Goal: Obtain resource: Obtain resource

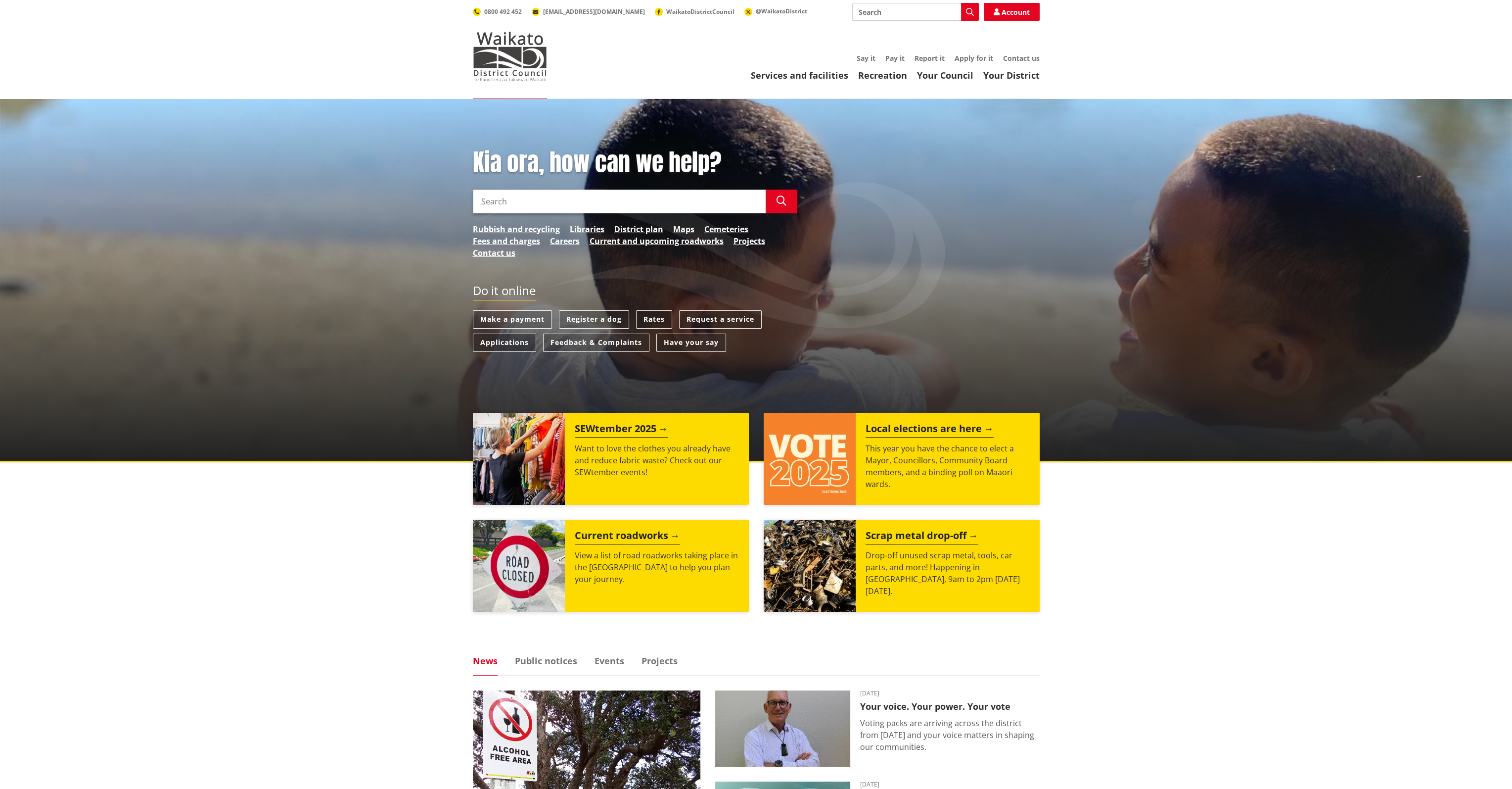
click at [510, 347] on link "Applications" at bounding box center [504, 342] width 63 height 18
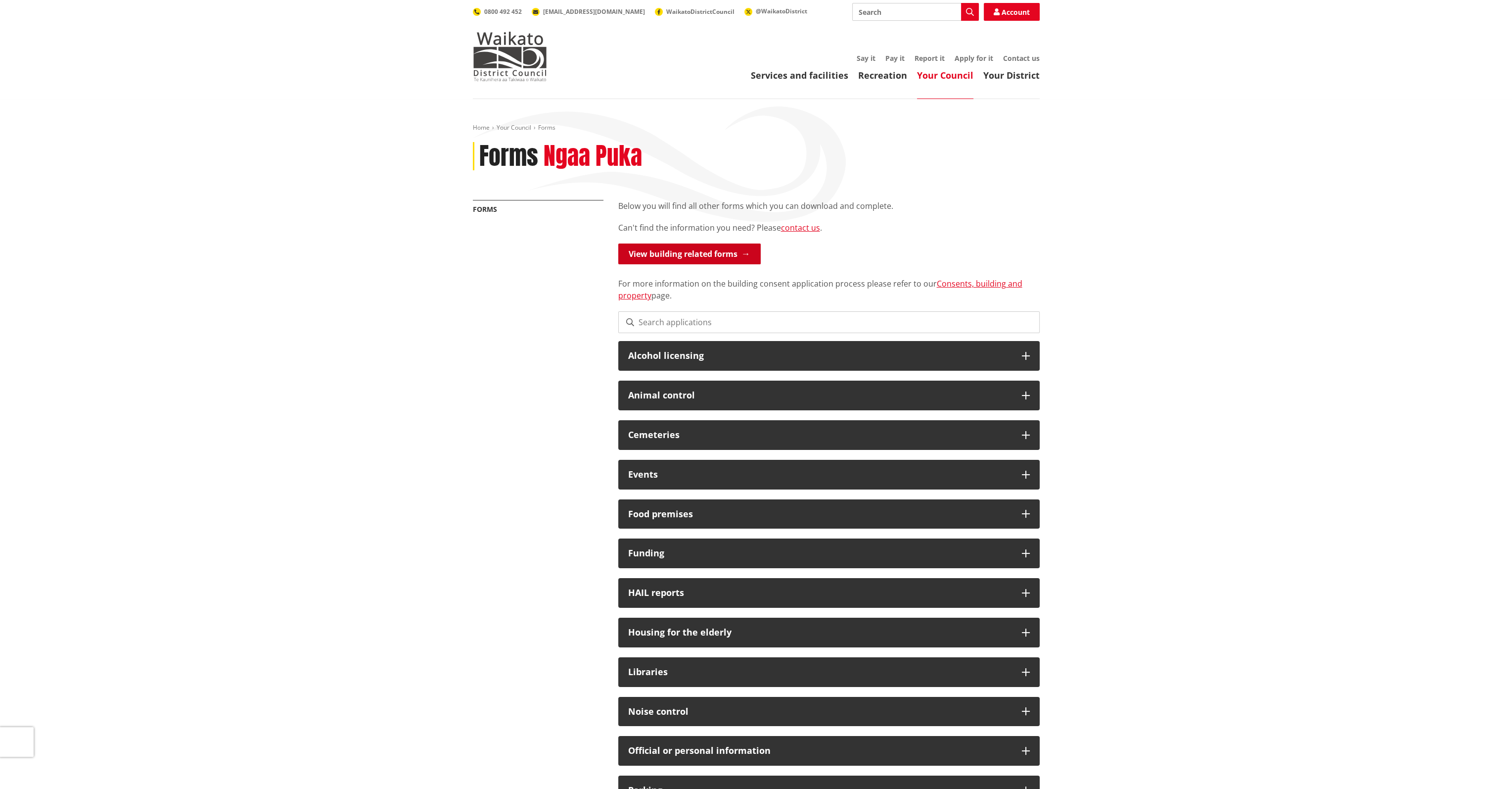
click at [693, 249] on link "View building related forms" at bounding box center [689, 254] width 142 height 20
click at [973, 284] on link "Consents, building and property" at bounding box center [820, 289] width 404 height 23
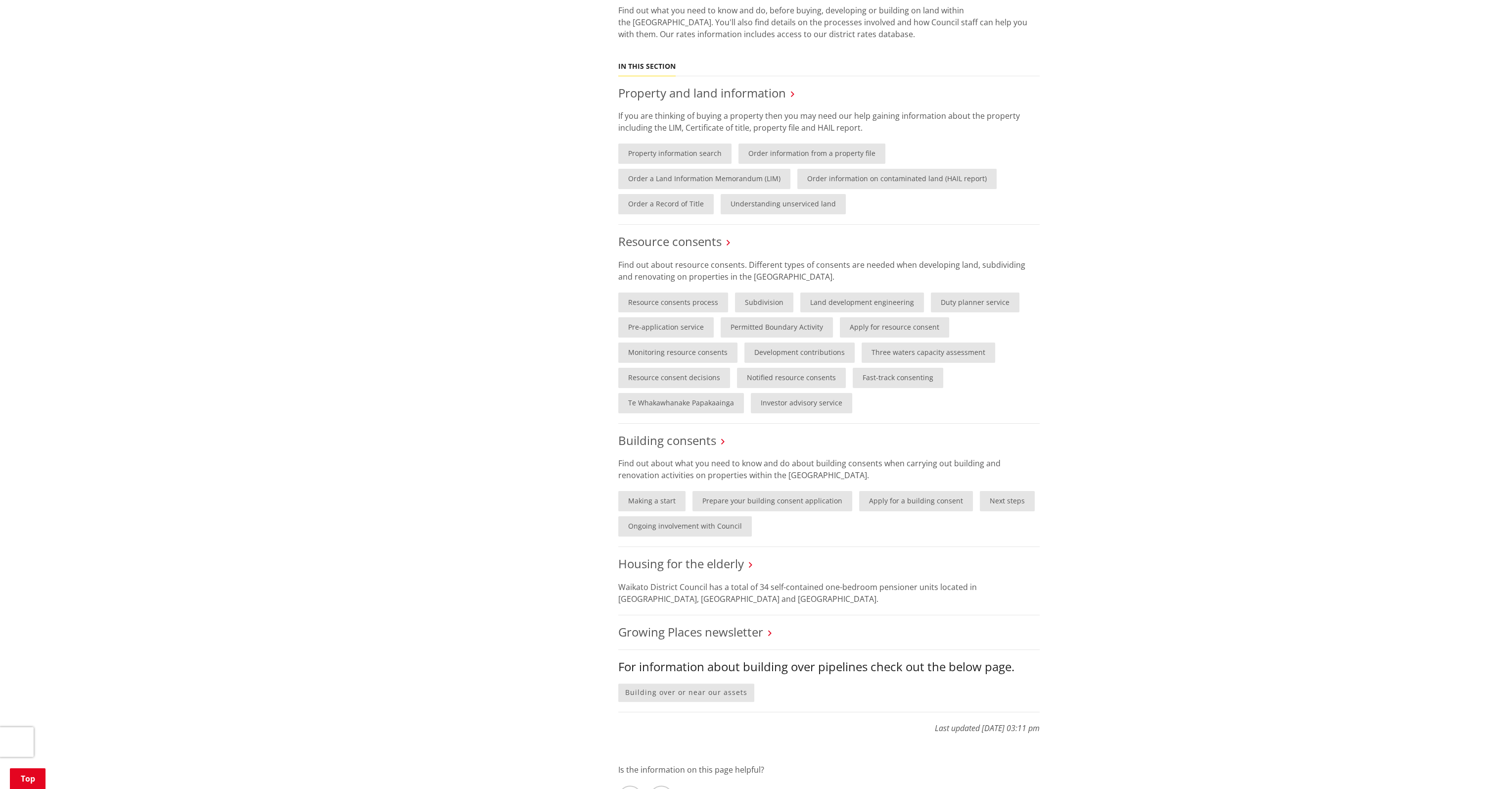
scroll to position [396, 0]
click at [913, 500] on link "Apply for a building consent" at bounding box center [916, 499] width 114 height 20
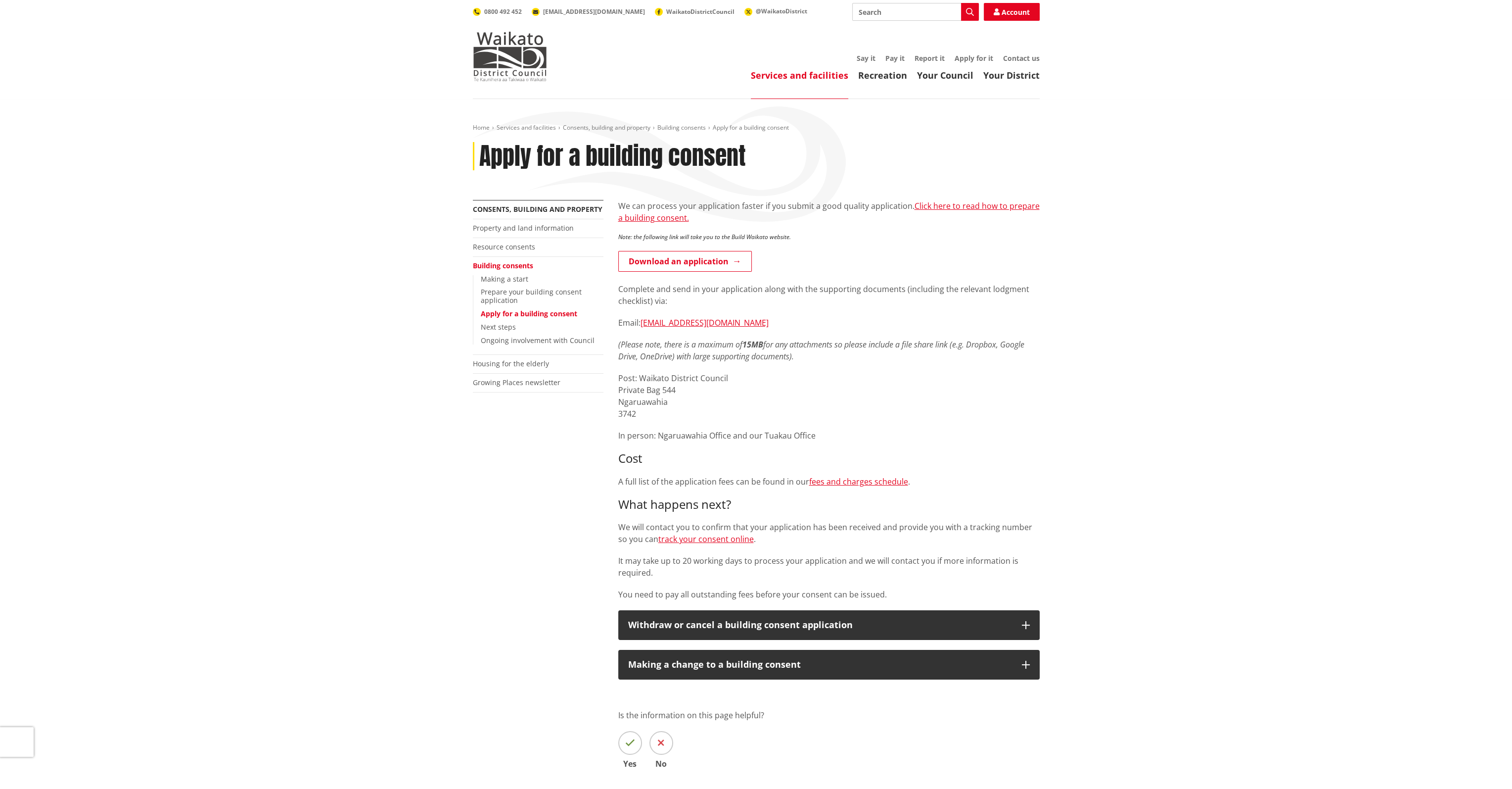
click at [671, 272] on p "Download an application" at bounding box center [829, 262] width 421 height 23
click at [671, 265] on link "Download an application" at bounding box center [685, 261] width 133 height 20
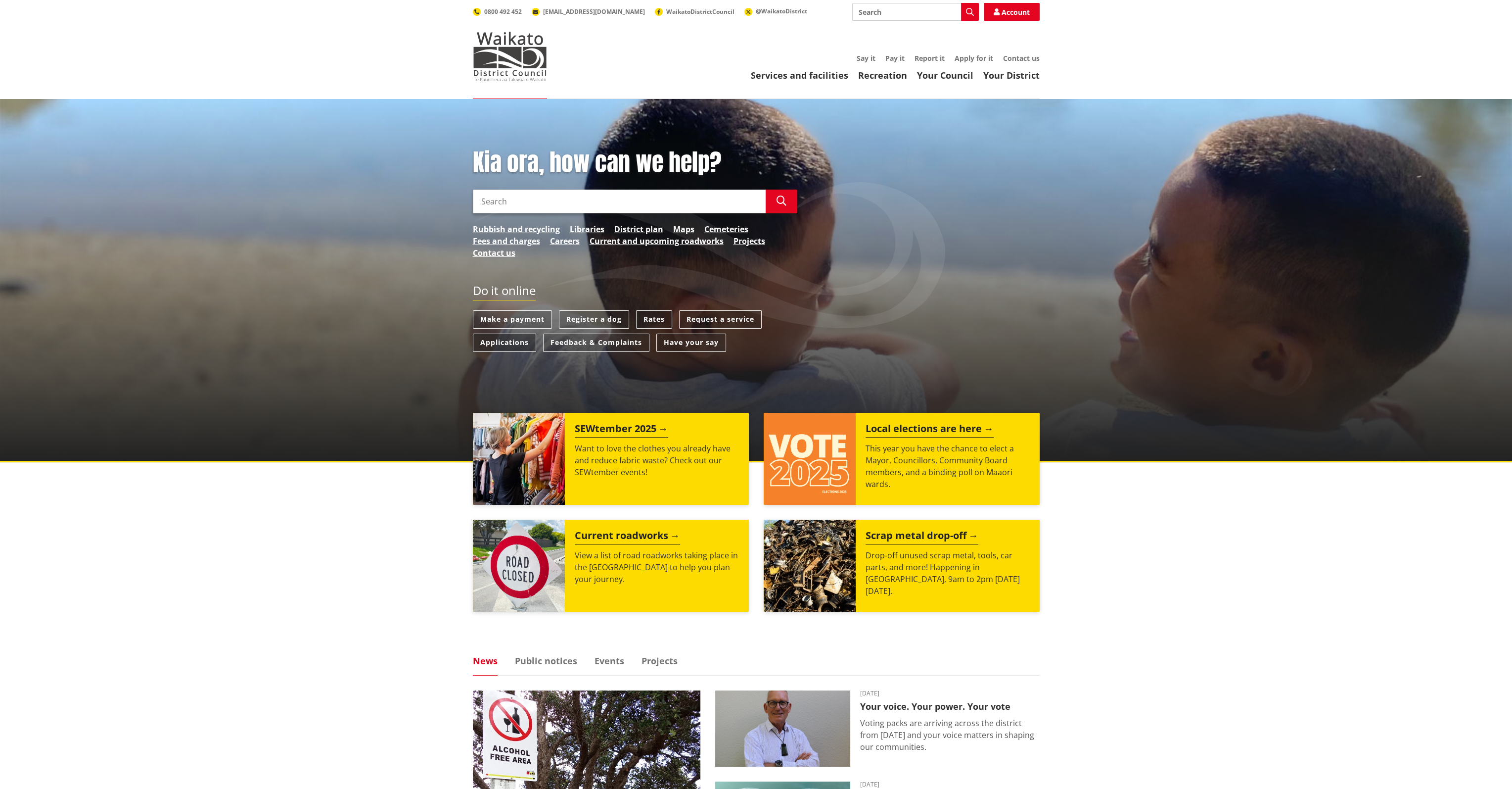
click at [516, 336] on link "Applications" at bounding box center [504, 342] width 63 height 18
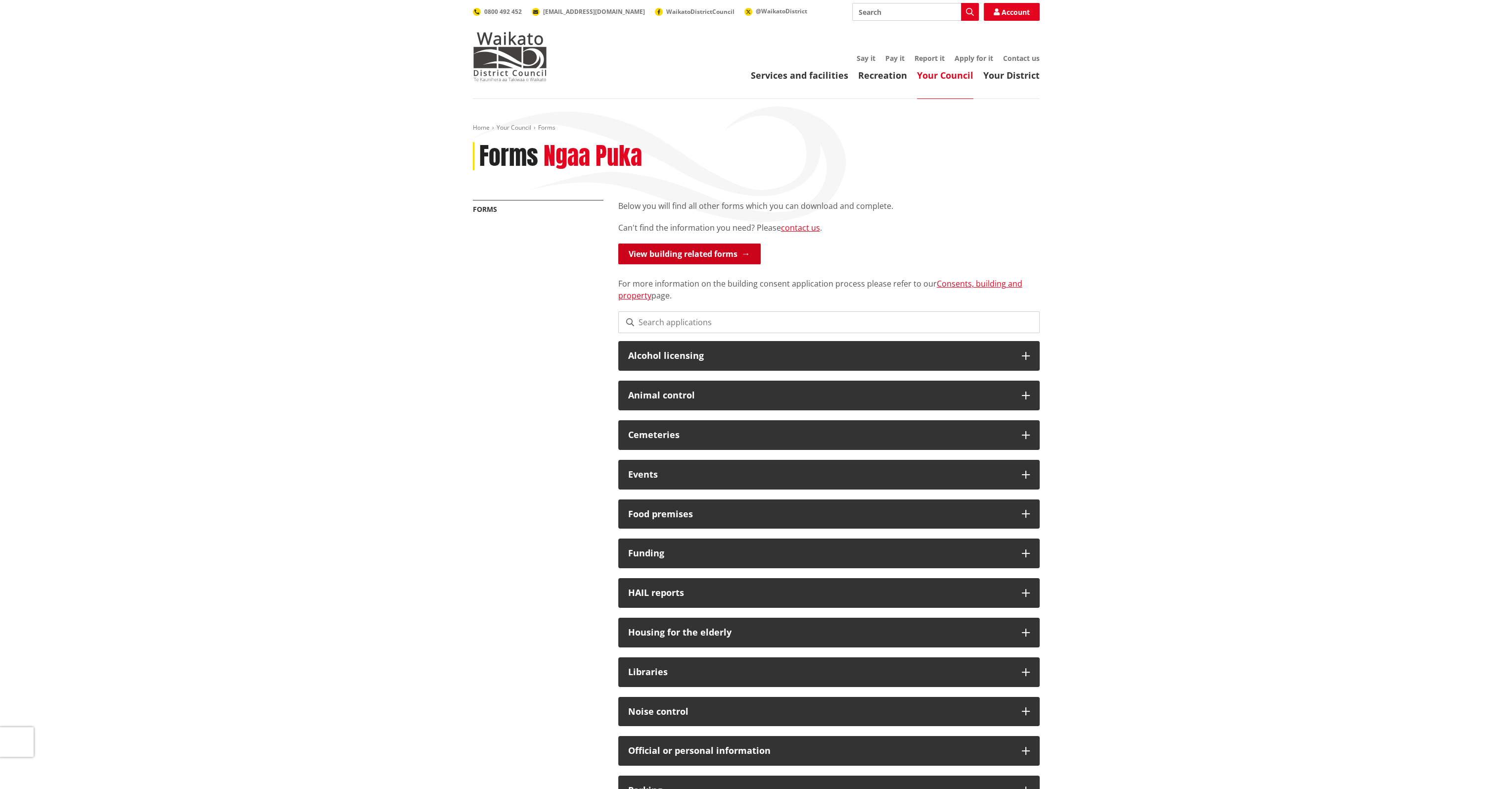
click at [688, 248] on link "View building related forms" at bounding box center [689, 254] width 142 height 20
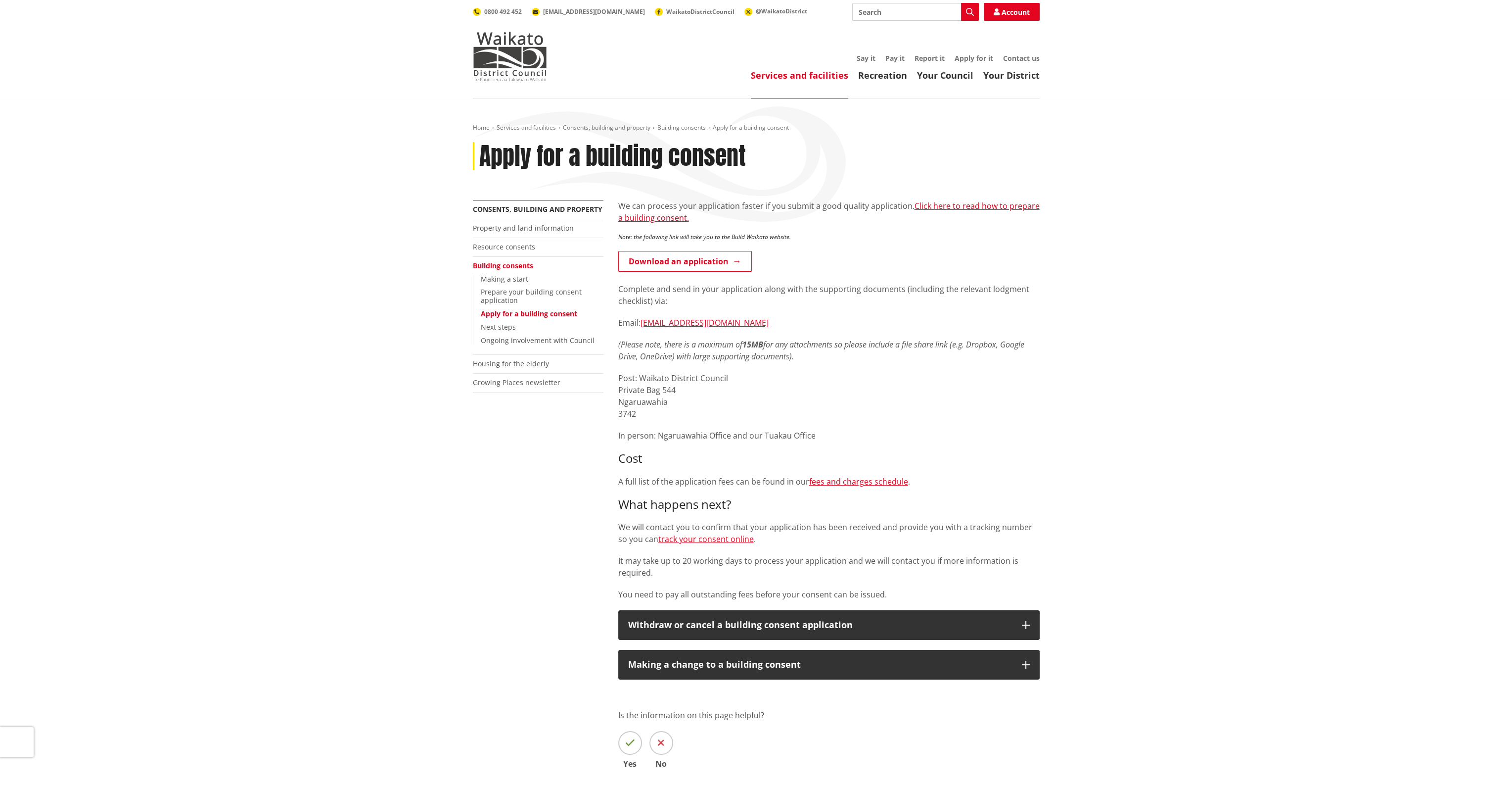
click at [477, 515] on div "More from this section Consents, building and property Property and land inform…" at bounding box center [757, 514] width 582 height 629
click at [760, 343] on strong "15MB" at bounding box center [753, 344] width 20 height 11
drag, startPoint x: 776, startPoint y: 323, endPoint x: 642, endPoint y: 327, distance: 134.1
click at [642, 327] on p "Email: [EMAIL_ADDRESS][DOMAIN_NAME]" at bounding box center [829, 322] width 421 height 12
copy link "[EMAIL_ADDRESS][DOMAIN_NAME]"
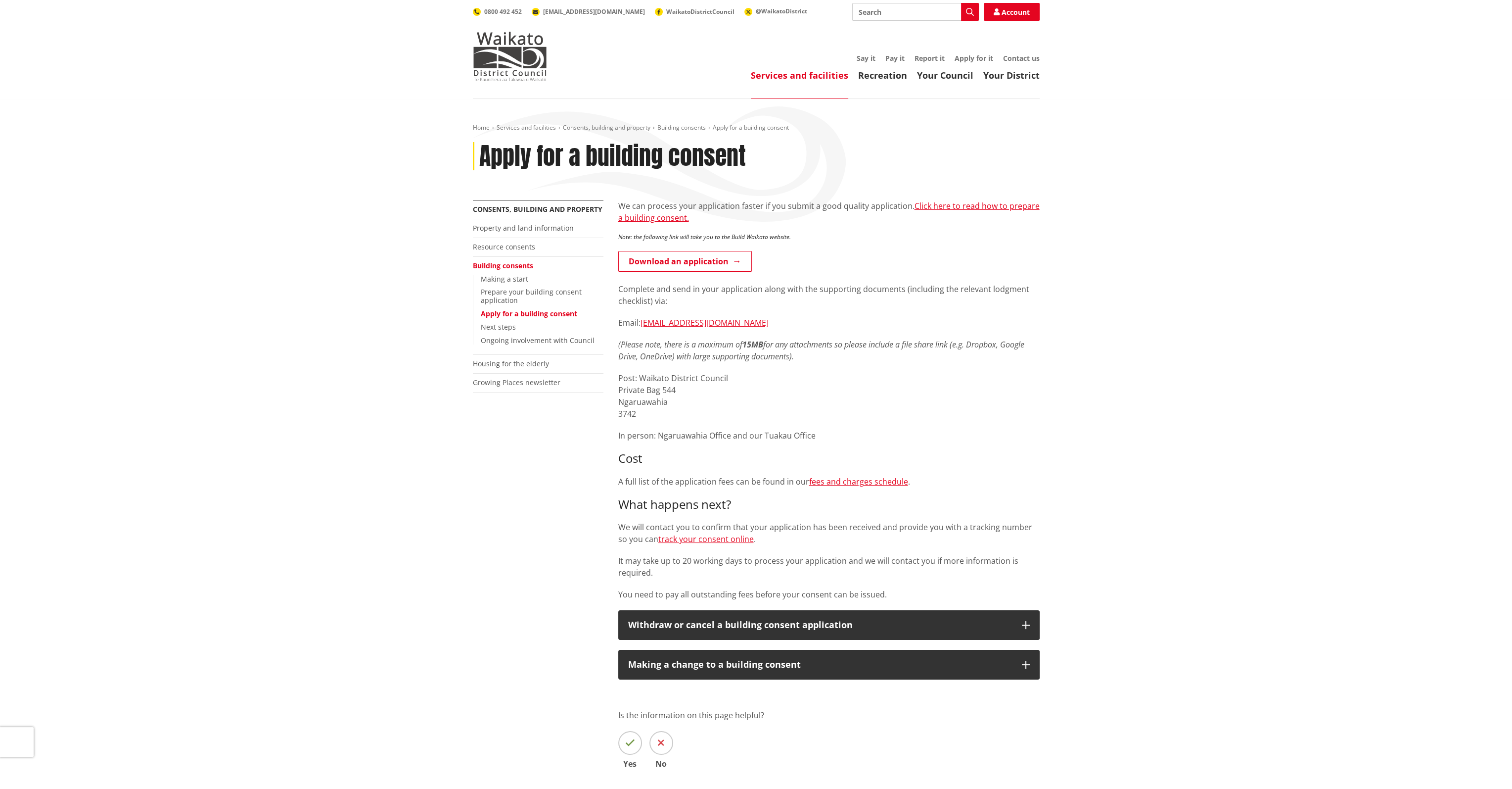
copy link "[EMAIL_ADDRESS][DOMAIN_NAME]"
